Goal: Task Accomplishment & Management: Complete application form

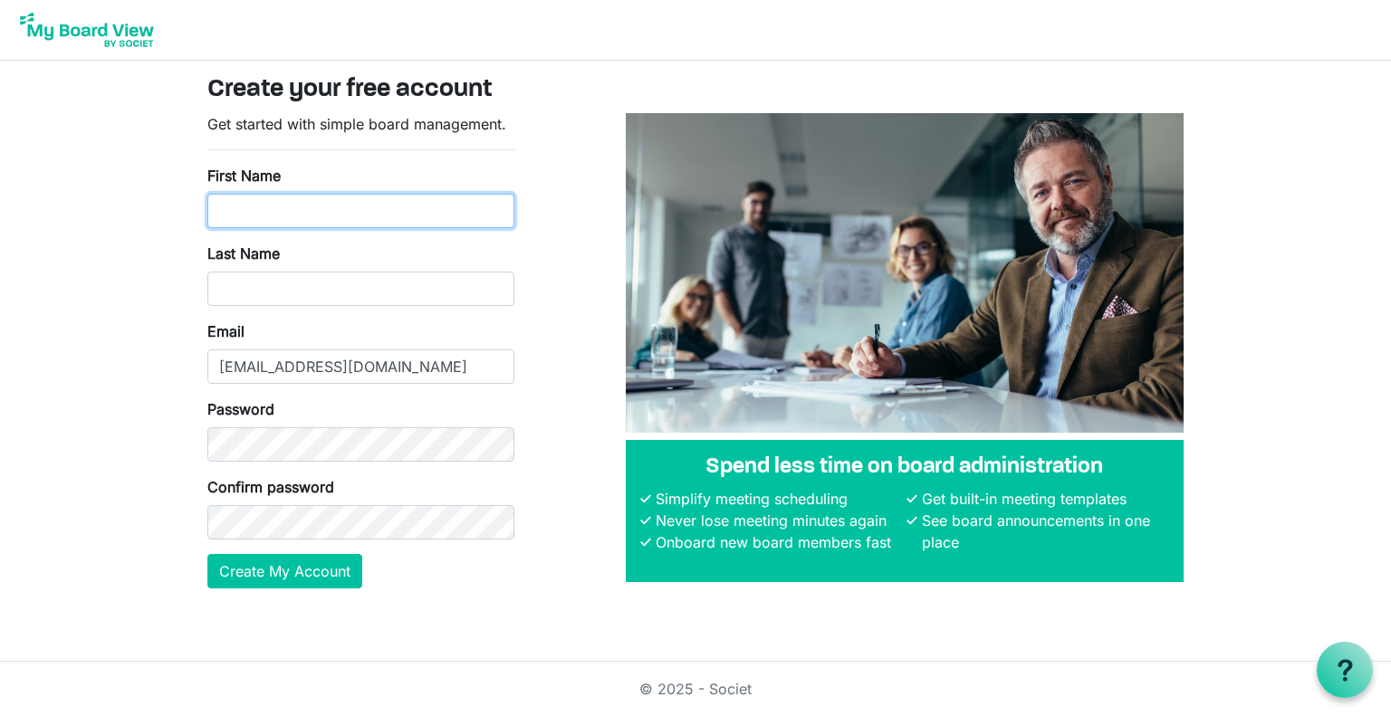
click at [263, 215] on input "First Name" at bounding box center [360, 211] width 307 height 34
type input "[PERSON_NAME]"
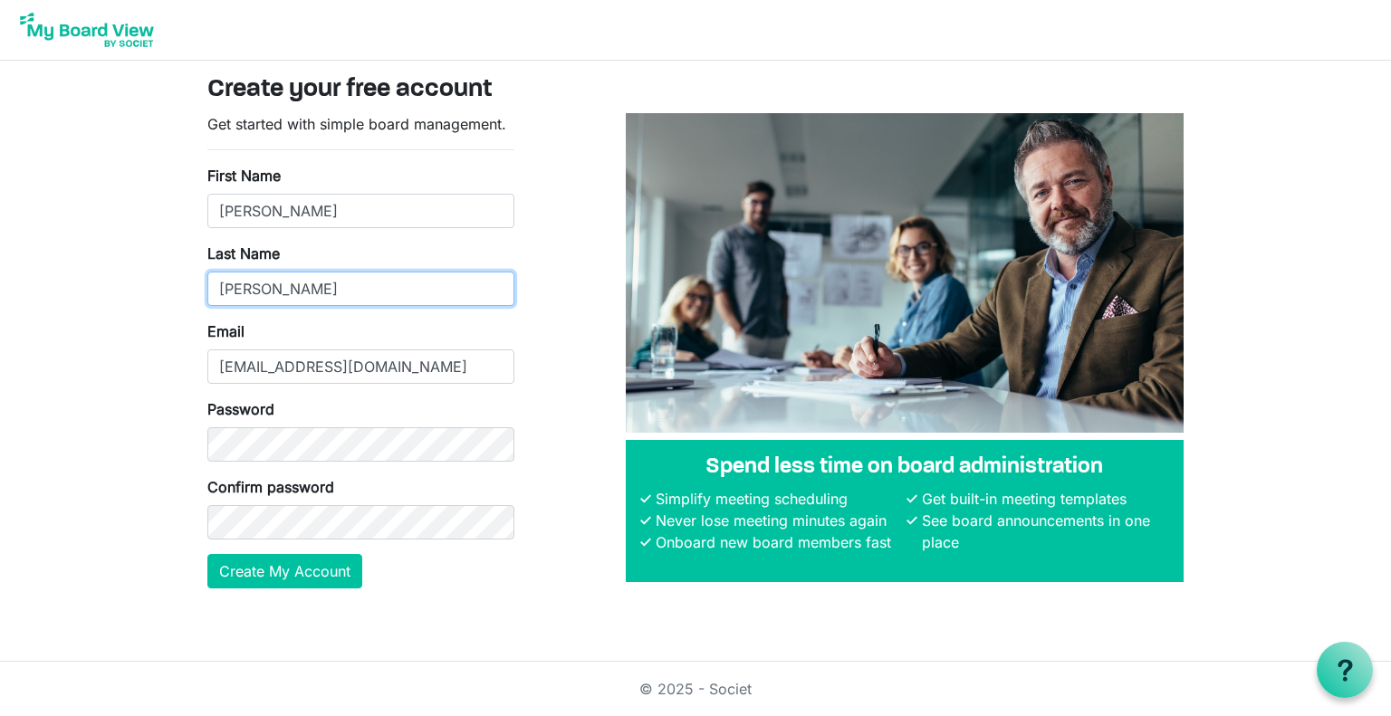
type input "[PERSON_NAME]"
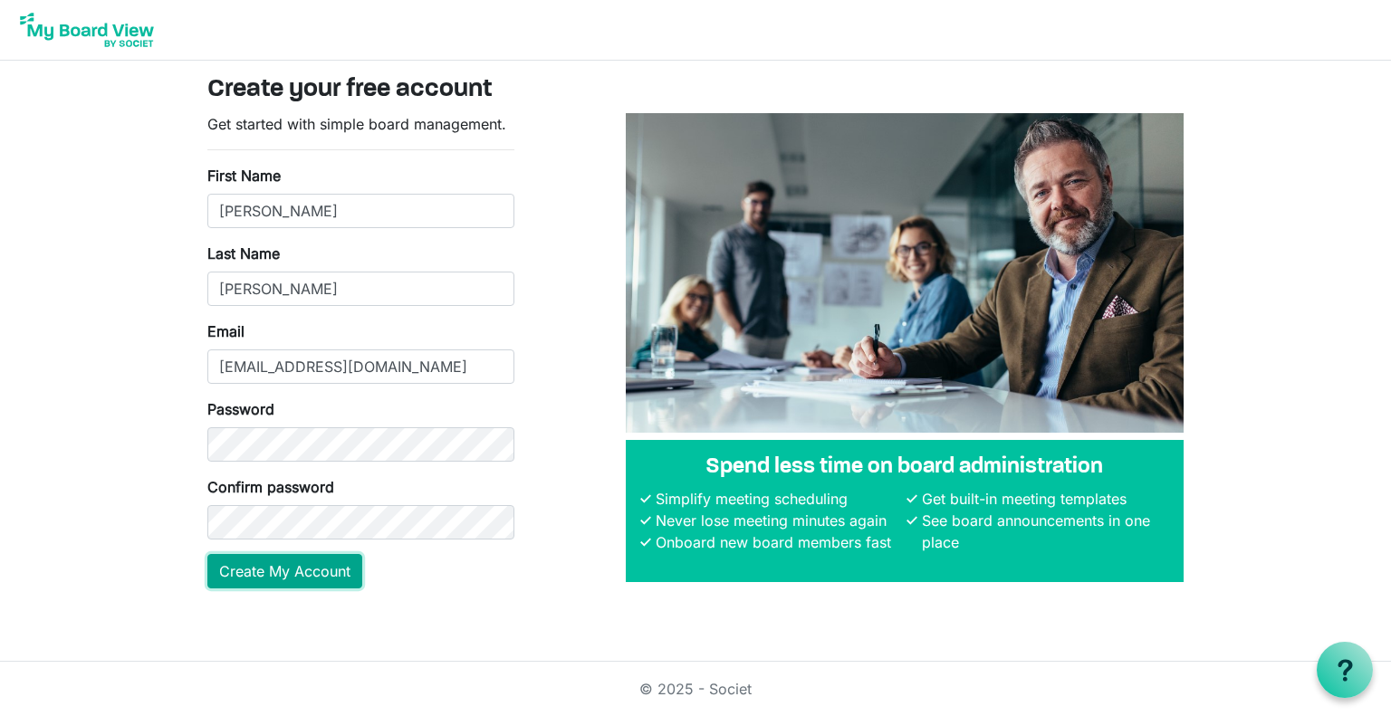
click at [315, 579] on button "Create My Account" at bounding box center [284, 571] width 155 height 34
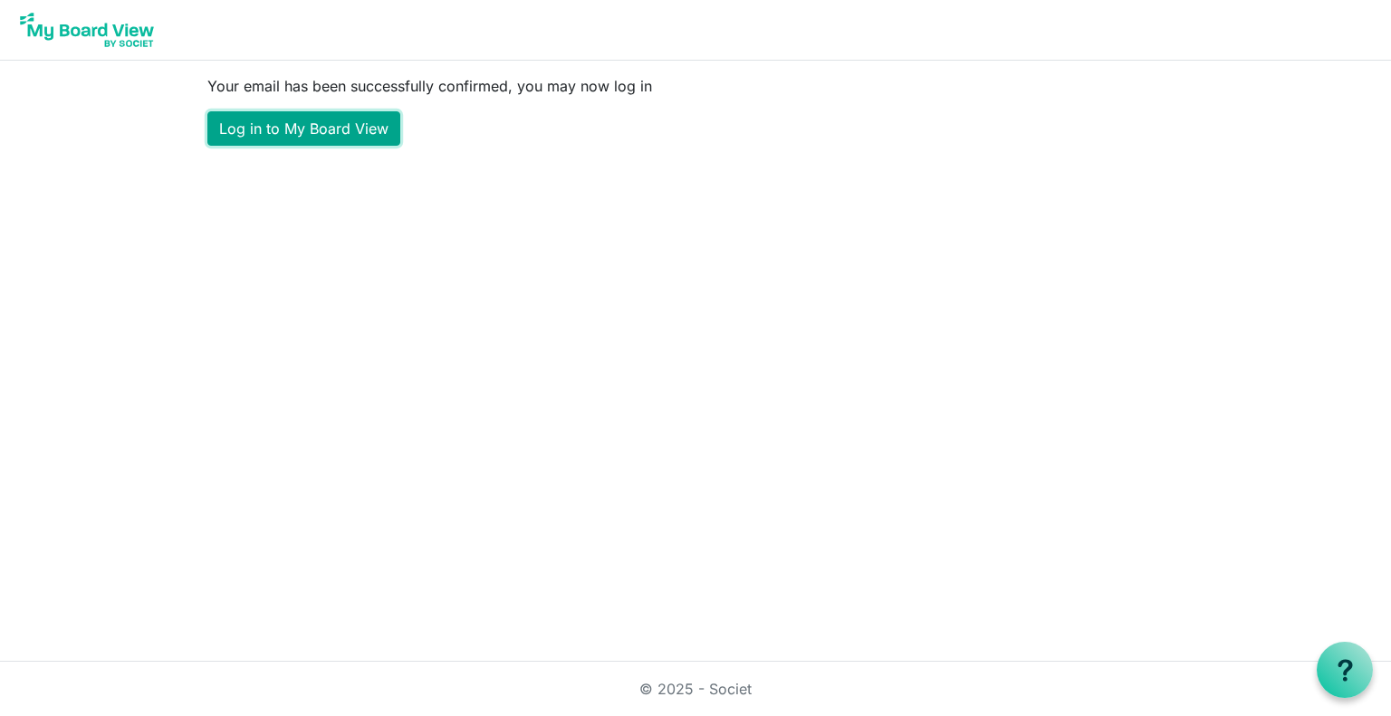
click at [342, 128] on link "Log in to My Board View" at bounding box center [303, 128] width 193 height 34
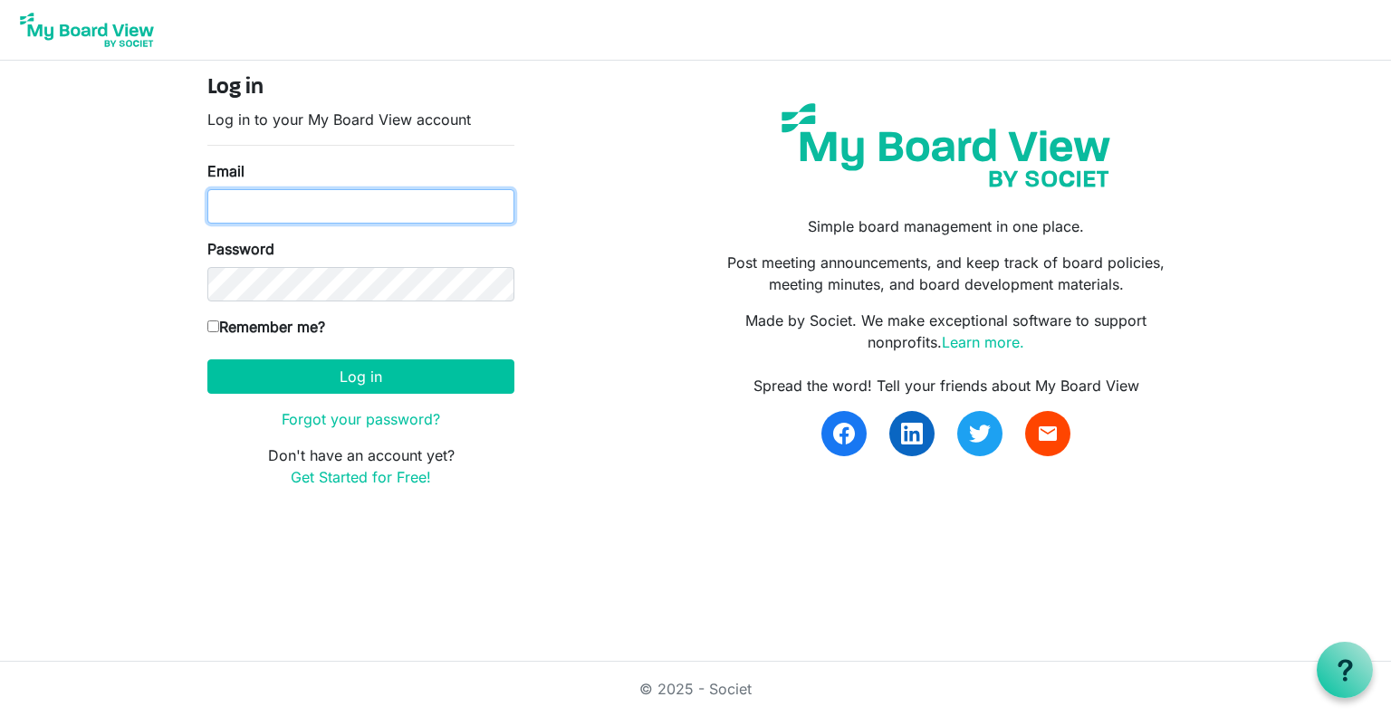
type input "kcconnell@gmail.com"
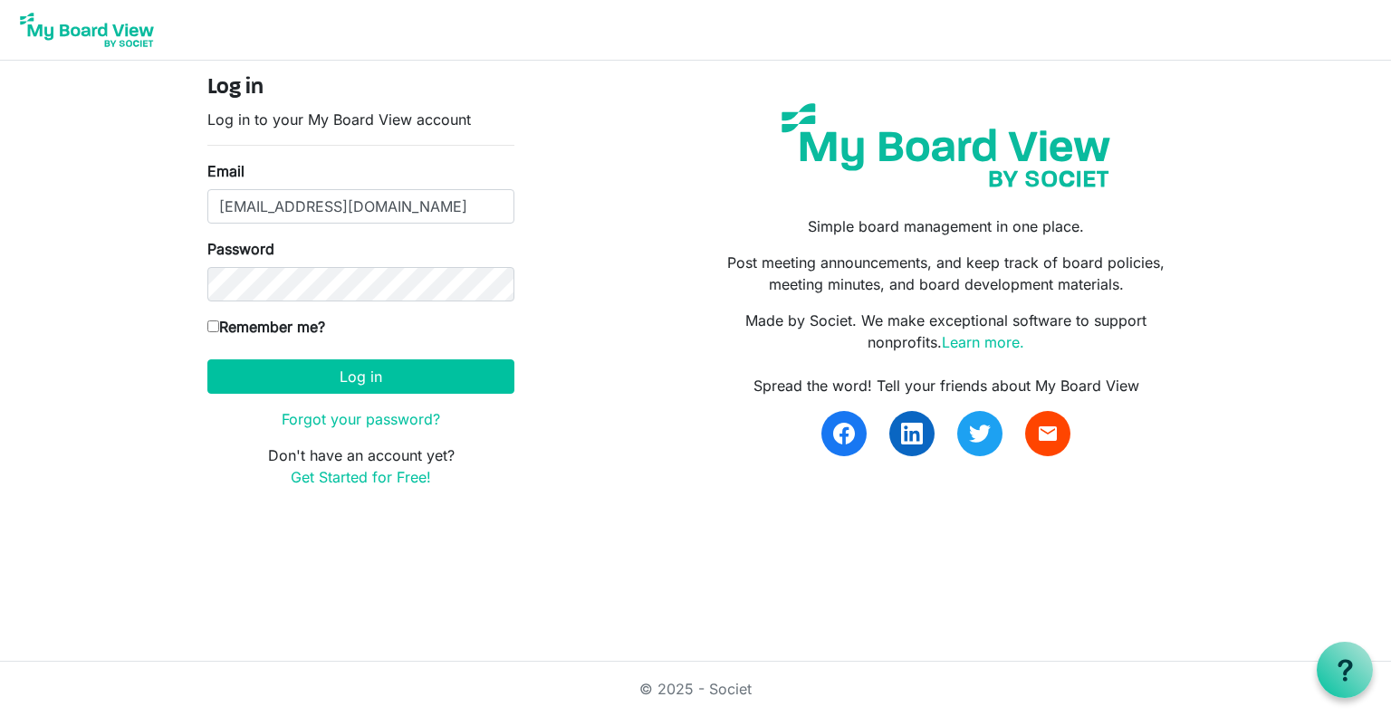
click at [214, 324] on input "Remember me?" at bounding box center [213, 327] width 12 height 12
checkbox input "true"
click at [305, 374] on button "Log in" at bounding box center [360, 376] width 307 height 34
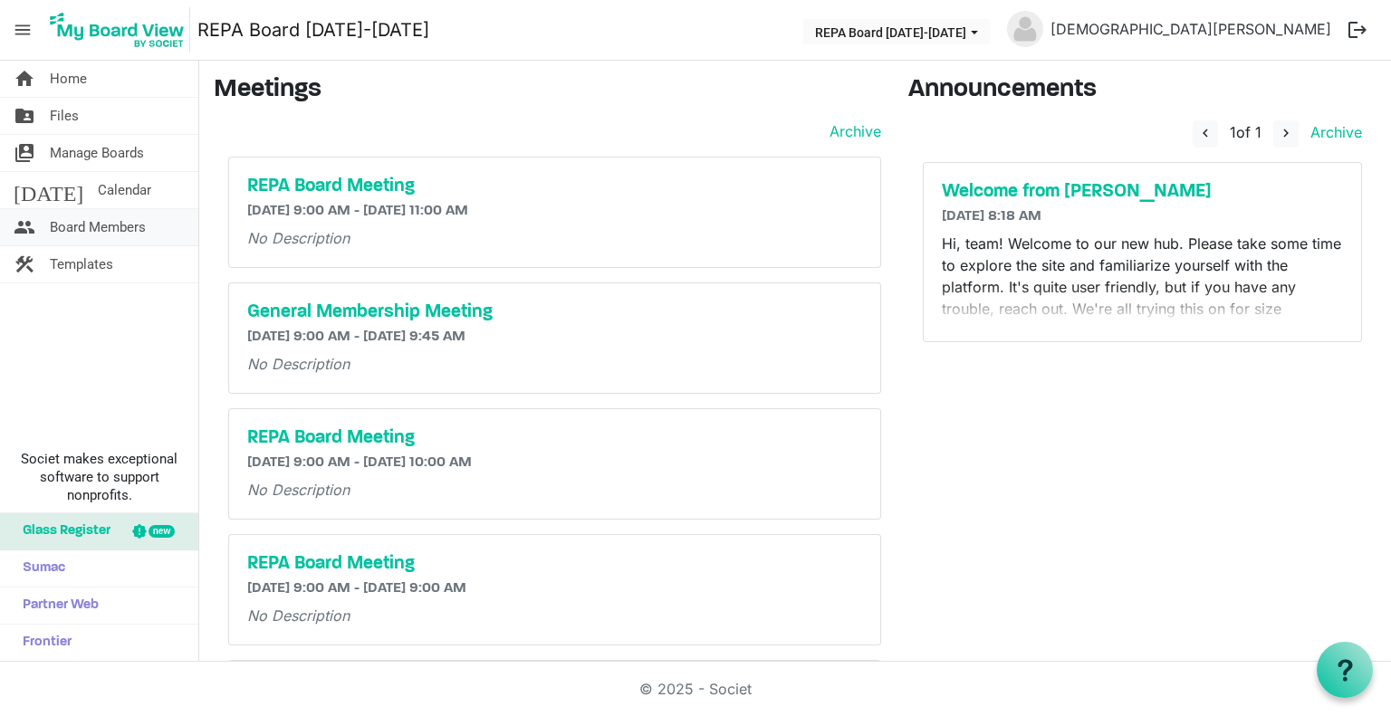
click at [81, 222] on span "Board Members" at bounding box center [98, 227] width 96 height 36
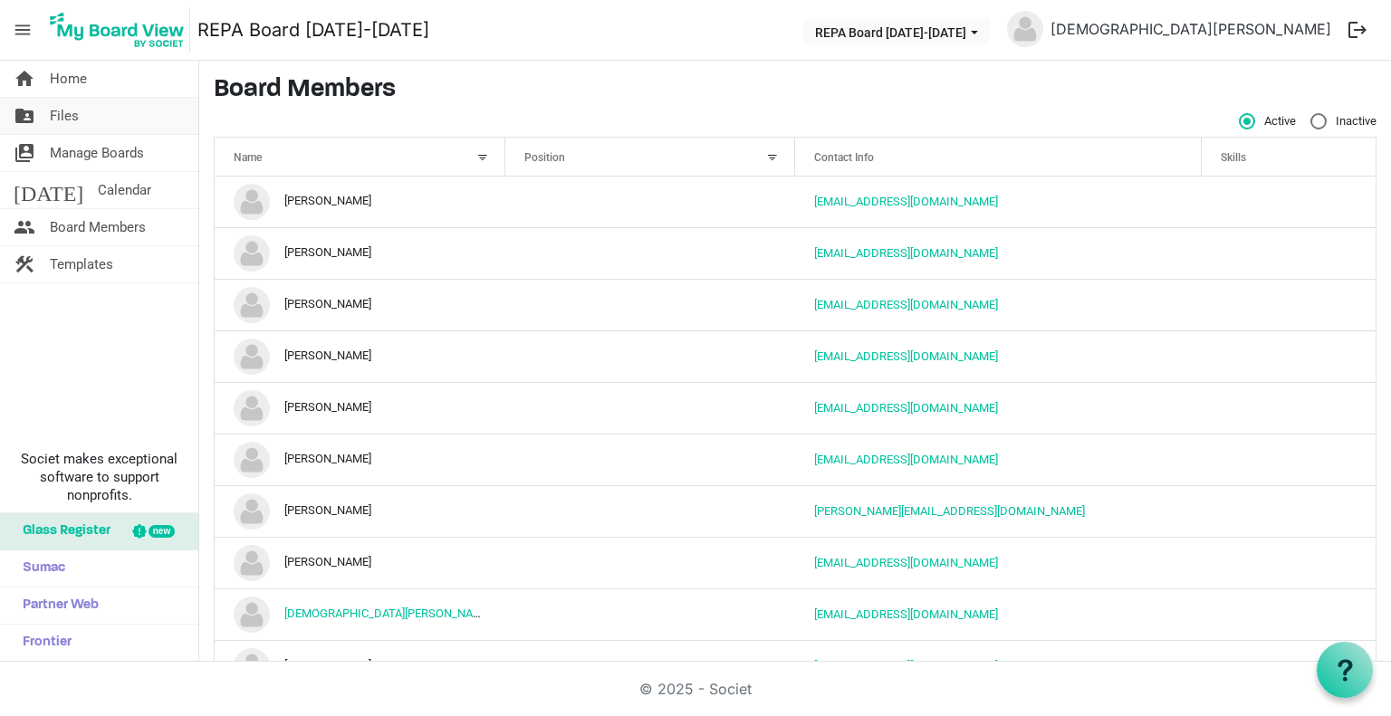
click at [80, 113] on link "folder_shared Files" at bounding box center [99, 116] width 198 height 36
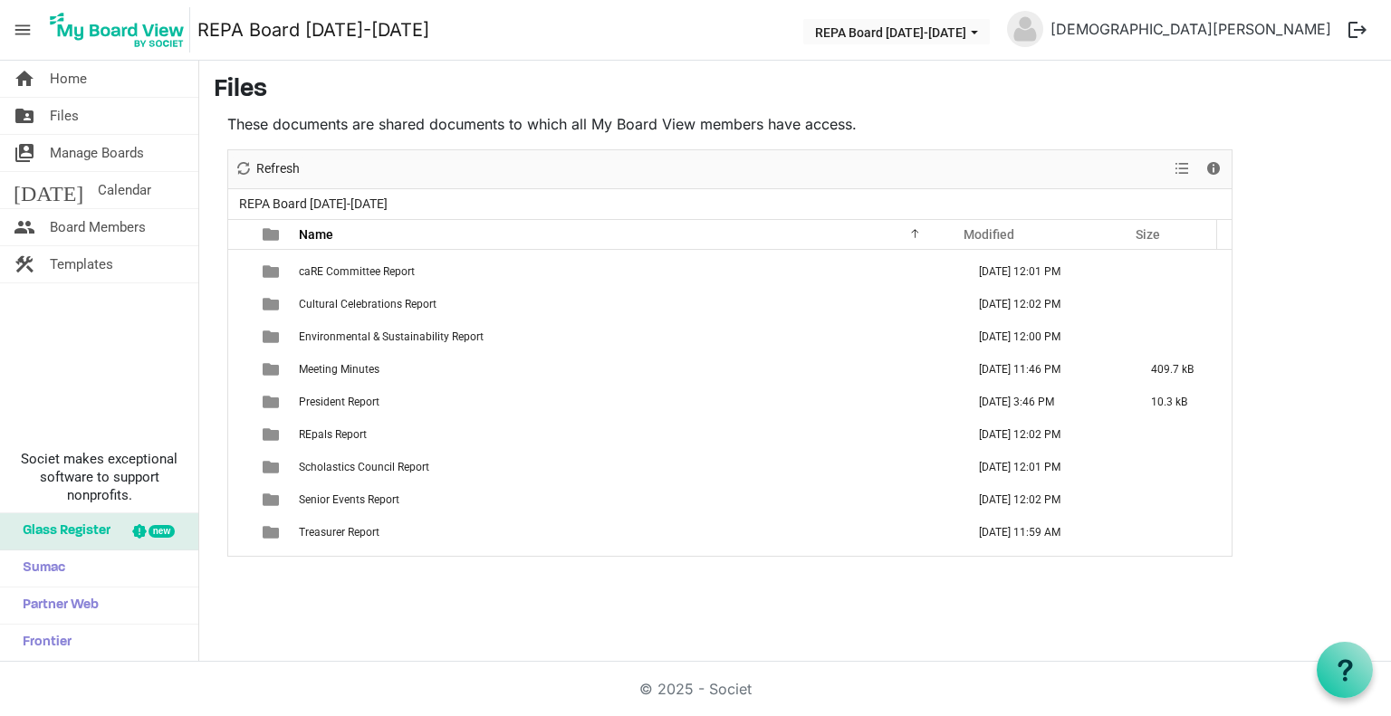
scroll to position [149, 0]
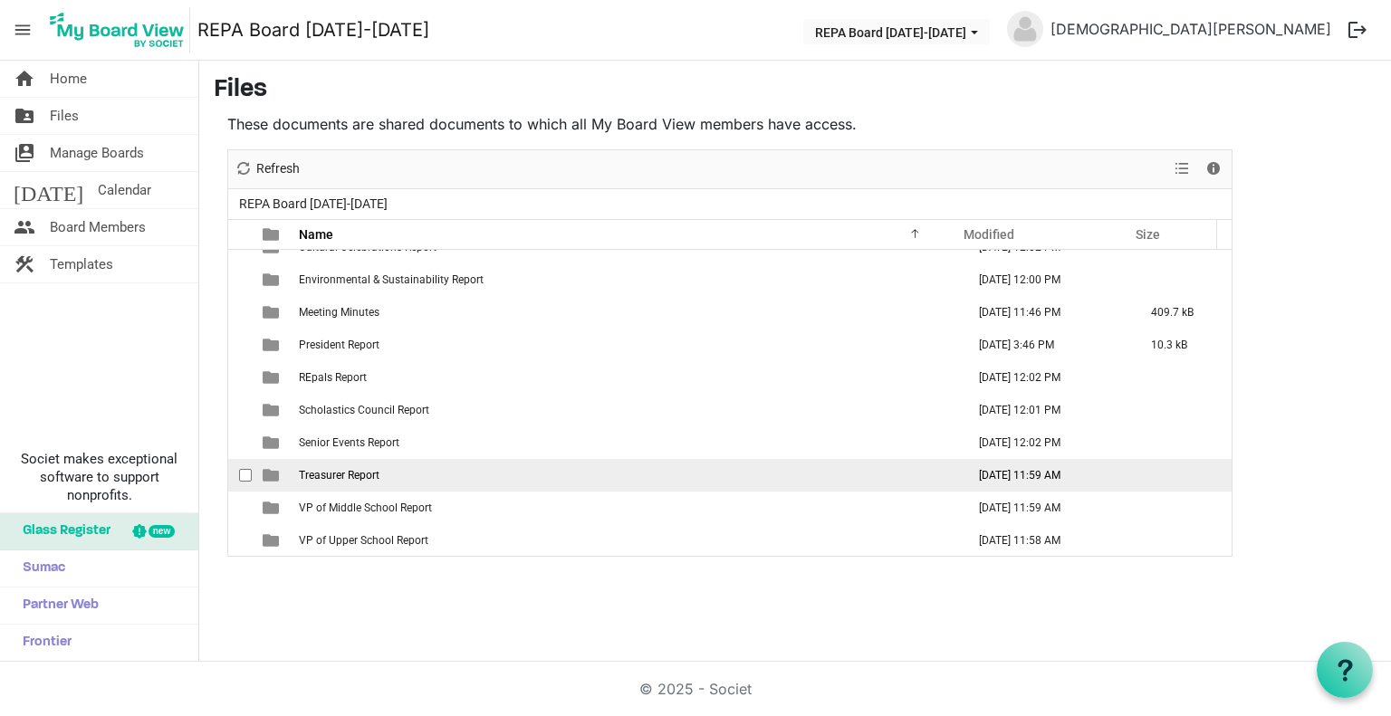
click at [359, 472] on span "Treasurer Report" at bounding box center [339, 475] width 81 height 13
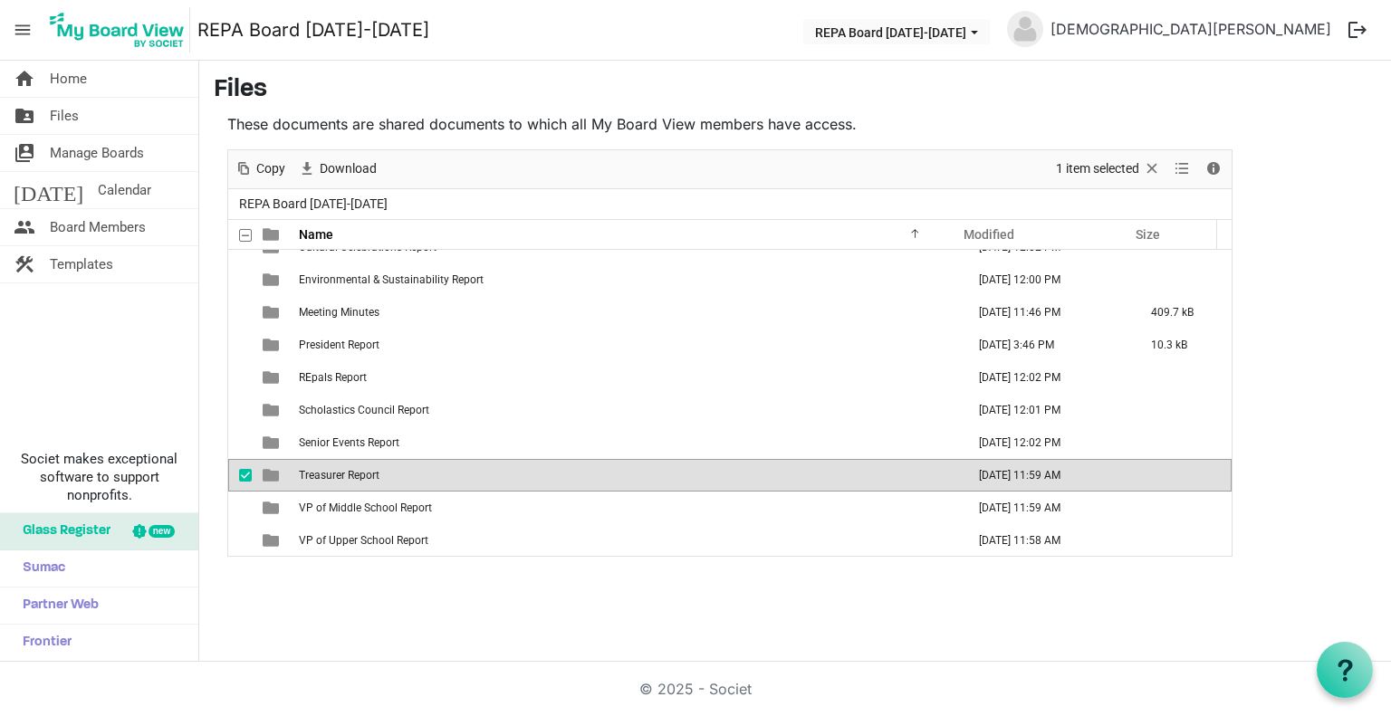
click at [359, 472] on span "Treasurer Report" at bounding box center [339, 475] width 81 height 13
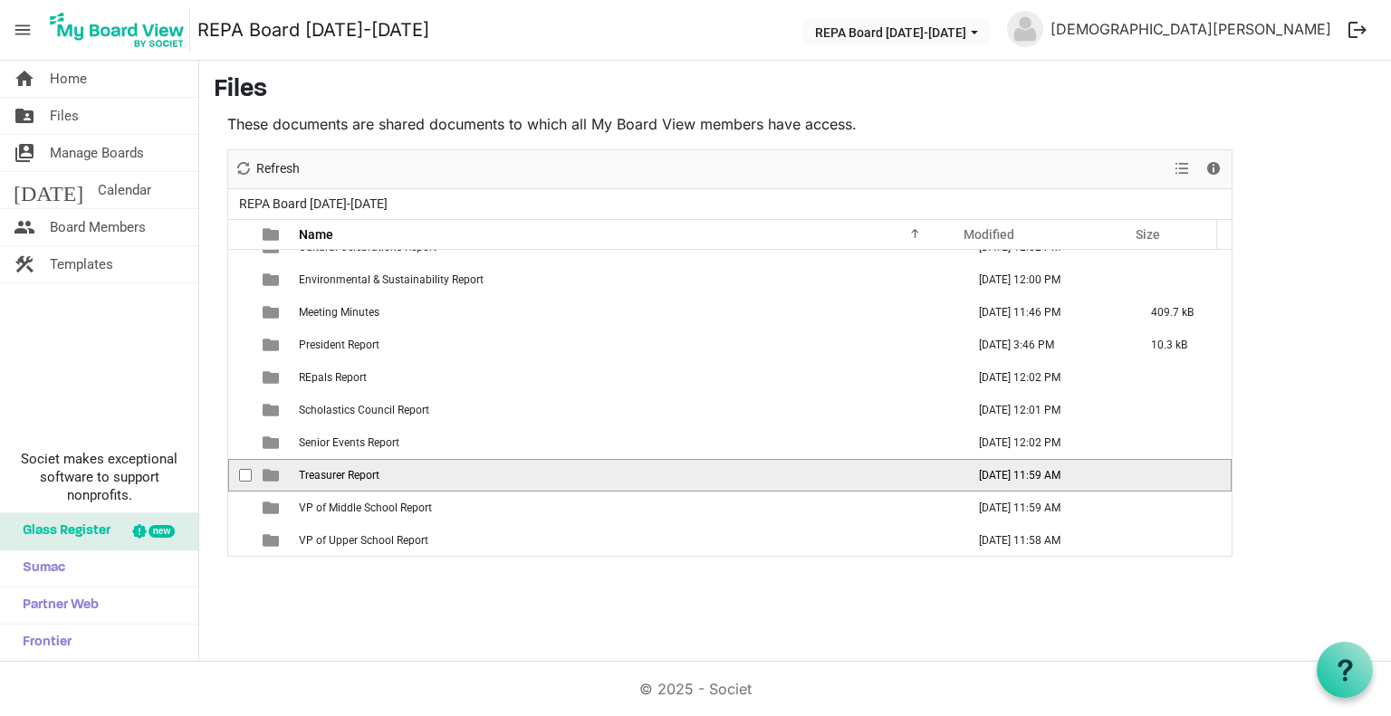
click at [359, 472] on span "Treasurer Report" at bounding box center [339, 475] width 81 height 13
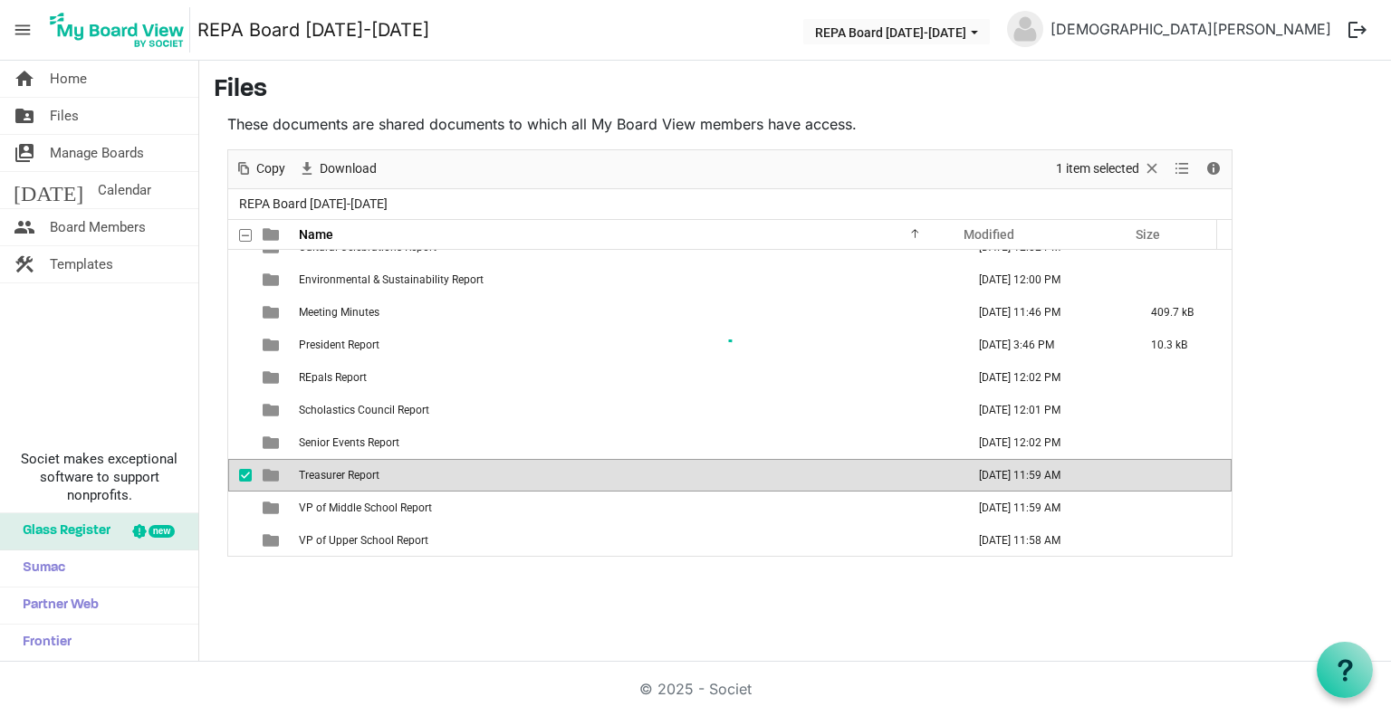
scroll to position [0, 0]
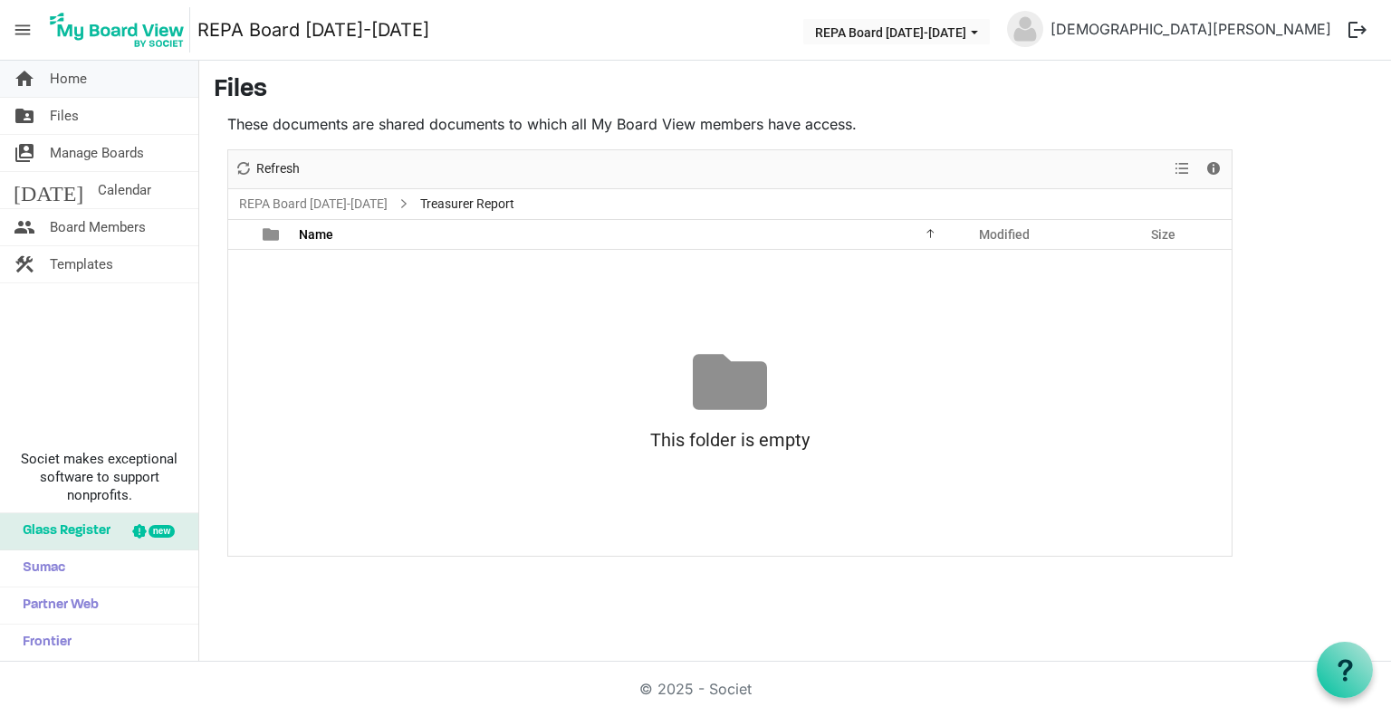
click at [80, 79] on span "Home" at bounding box center [68, 79] width 37 height 36
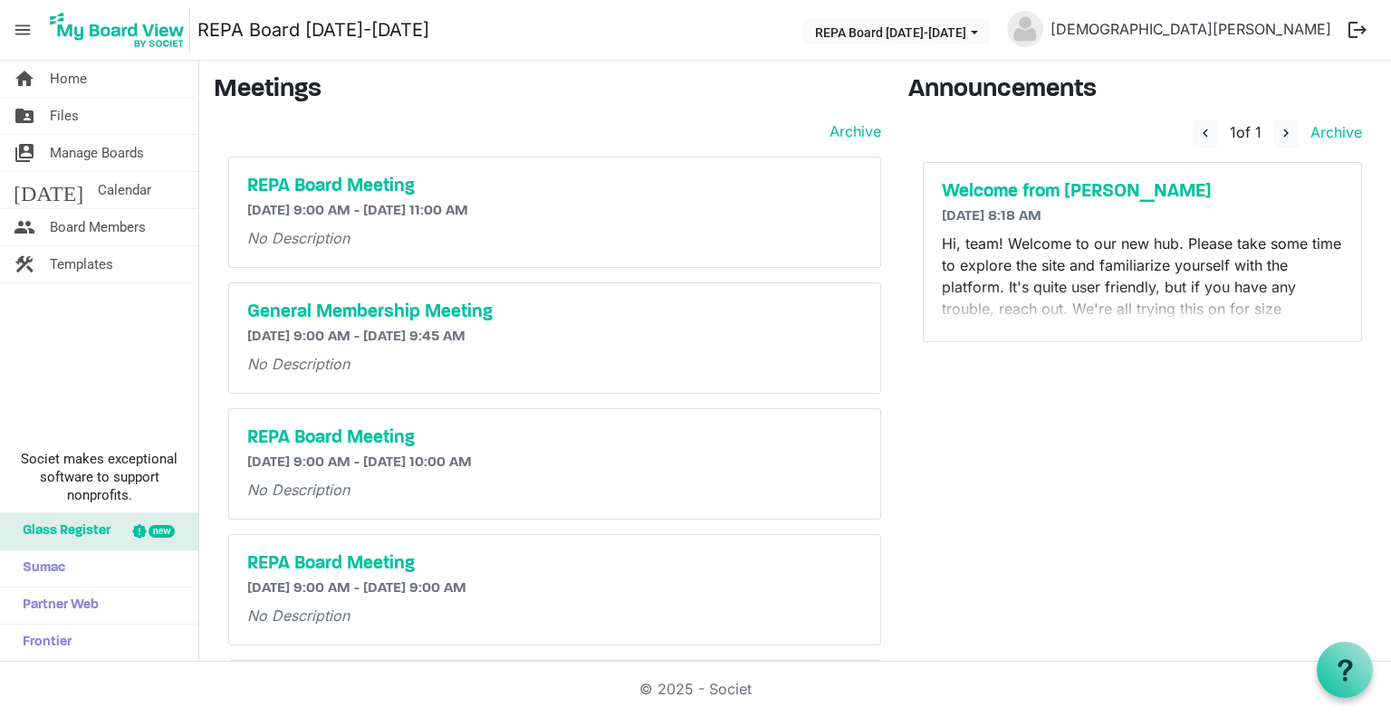
click at [1172, 325] on div "Welcome from [PERSON_NAME] [DATE] 8:18 AM Hi, team! Welcome to our new hub. Ple…" at bounding box center [1143, 252] width 438 height 178
click at [98, 183] on span "Calendar" at bounding box center [124, 190] width 53 height 36
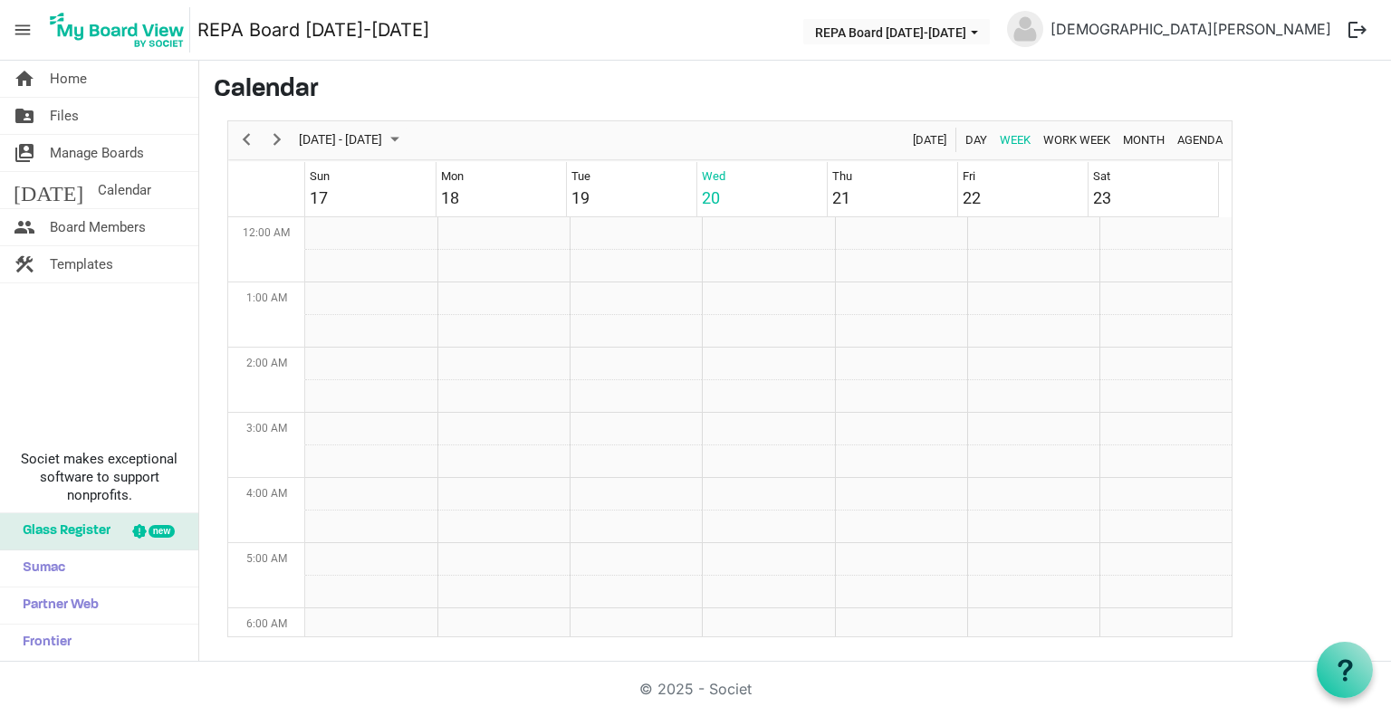
scroll to position [587, 0]
click at [282, 139] on span "Next" at bounding box center [277, 140] width 22 height 23
click at [280, 139] on span "Next" at bounding box center [277, 140] width 22 height 23
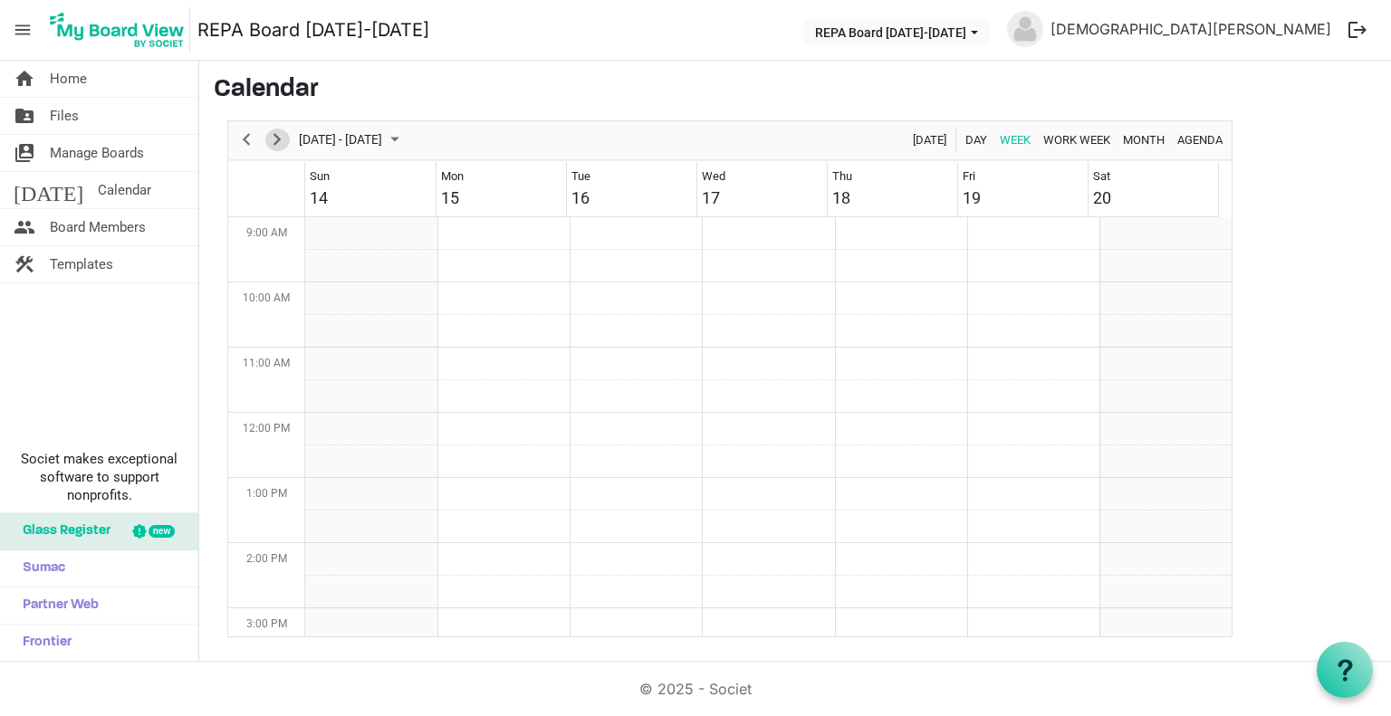
click at [280, 139] on span "Next" at bounding box center [277, 140] width 22 height 23
drag, startPoint x: 1238, startPoint y: 0, endPoint x: 812, endPoint y: 21, distance: 426.1
click at [812, 21] on nav "menu REPA Board [DATE]-[DATE] REPA Board [DATE]-[DATE] [PERSON_NAME] logout" at bounding box center [695, 30] width 1391 height 61
